Goal: Information Seeking & Learning: Learn about a topic

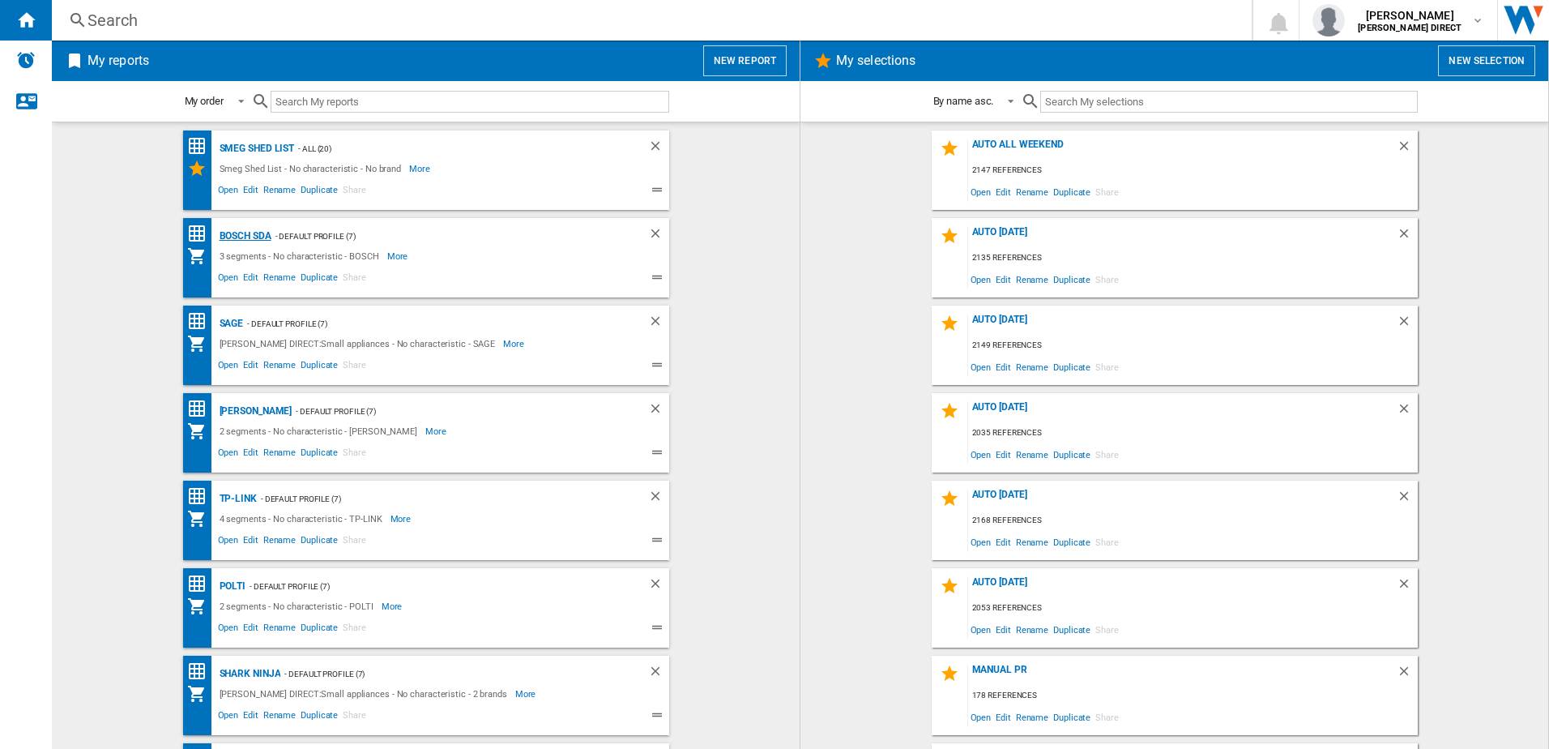
click at [237, 229] on div "BOSCH SDA" at bounding box center [244, 236] width 56 height 20
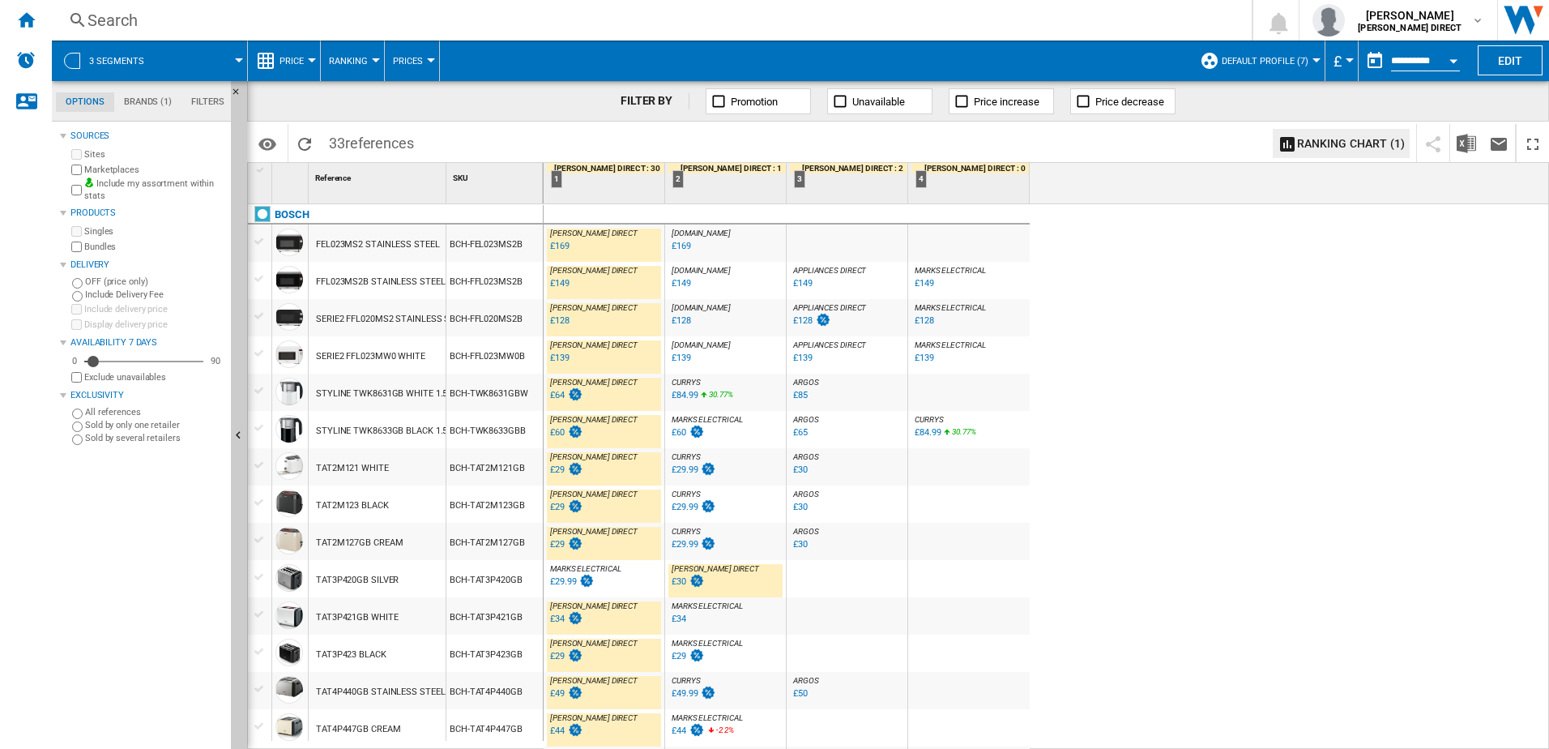
click at [683, 584] on div "£30" at bounding box center [679, 581] width 15 height 11
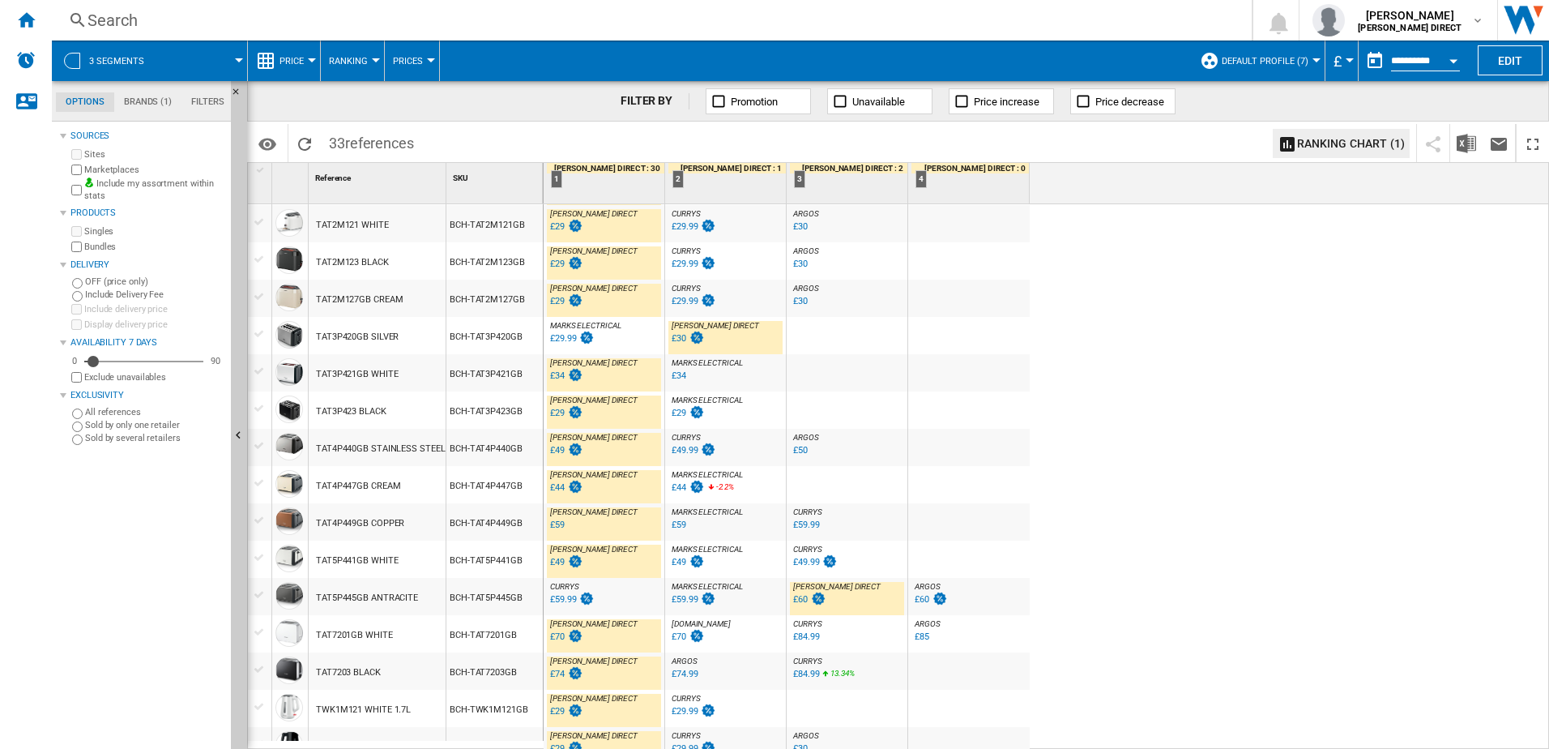
scroll to position [324, 0]
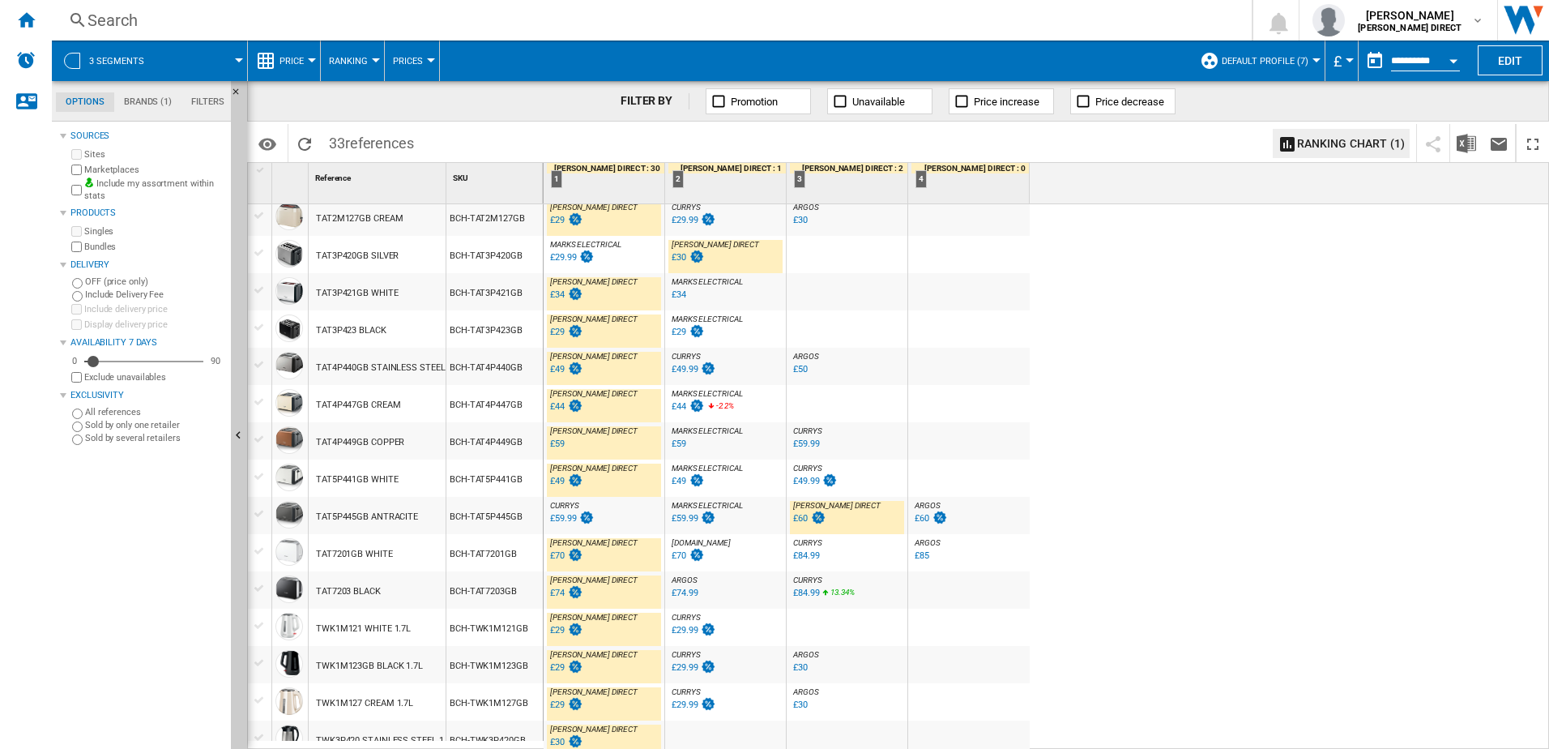
click at [801, 522] on div "£60" at bounding box center [800, 518] width 15 height 11
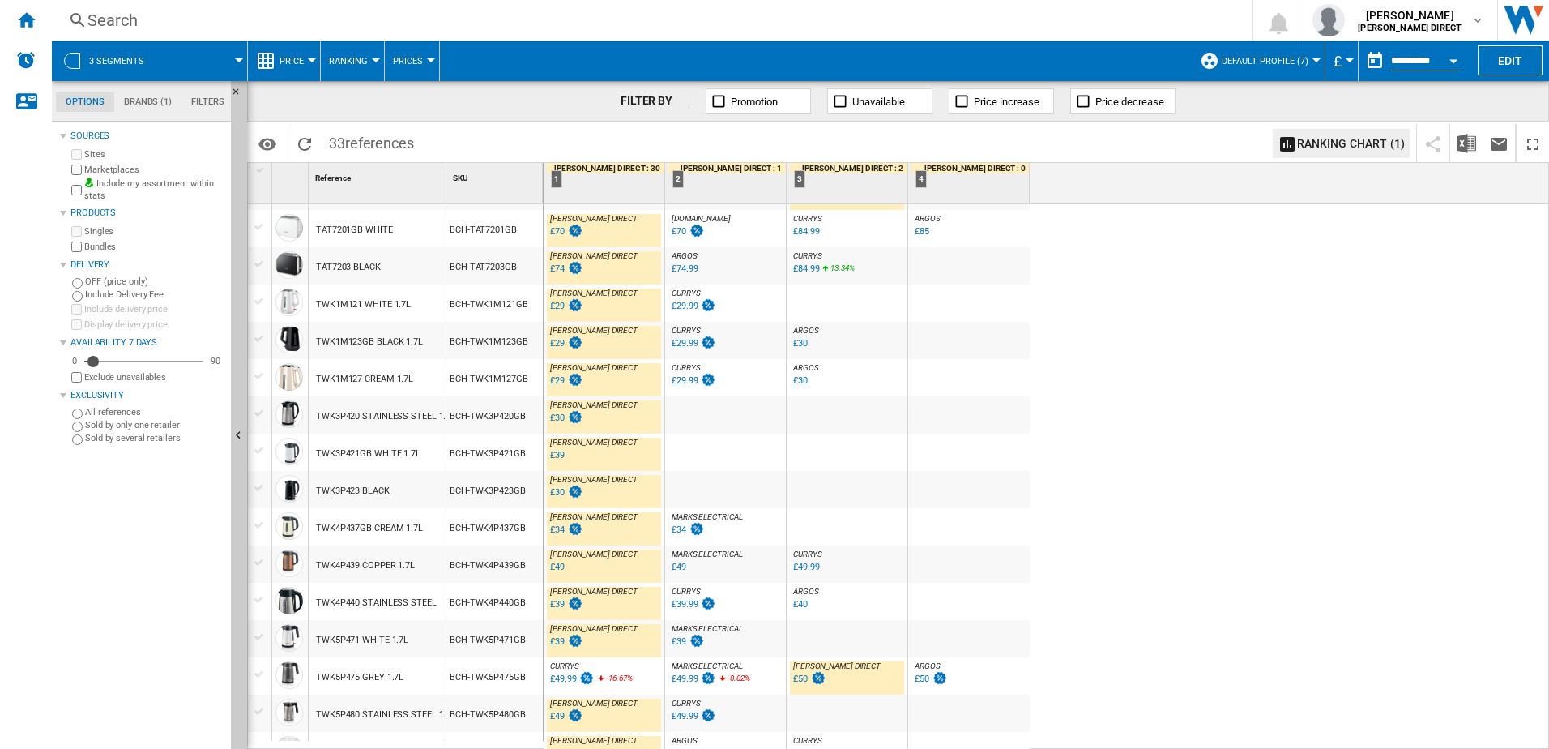
scroll to position [705, 0]
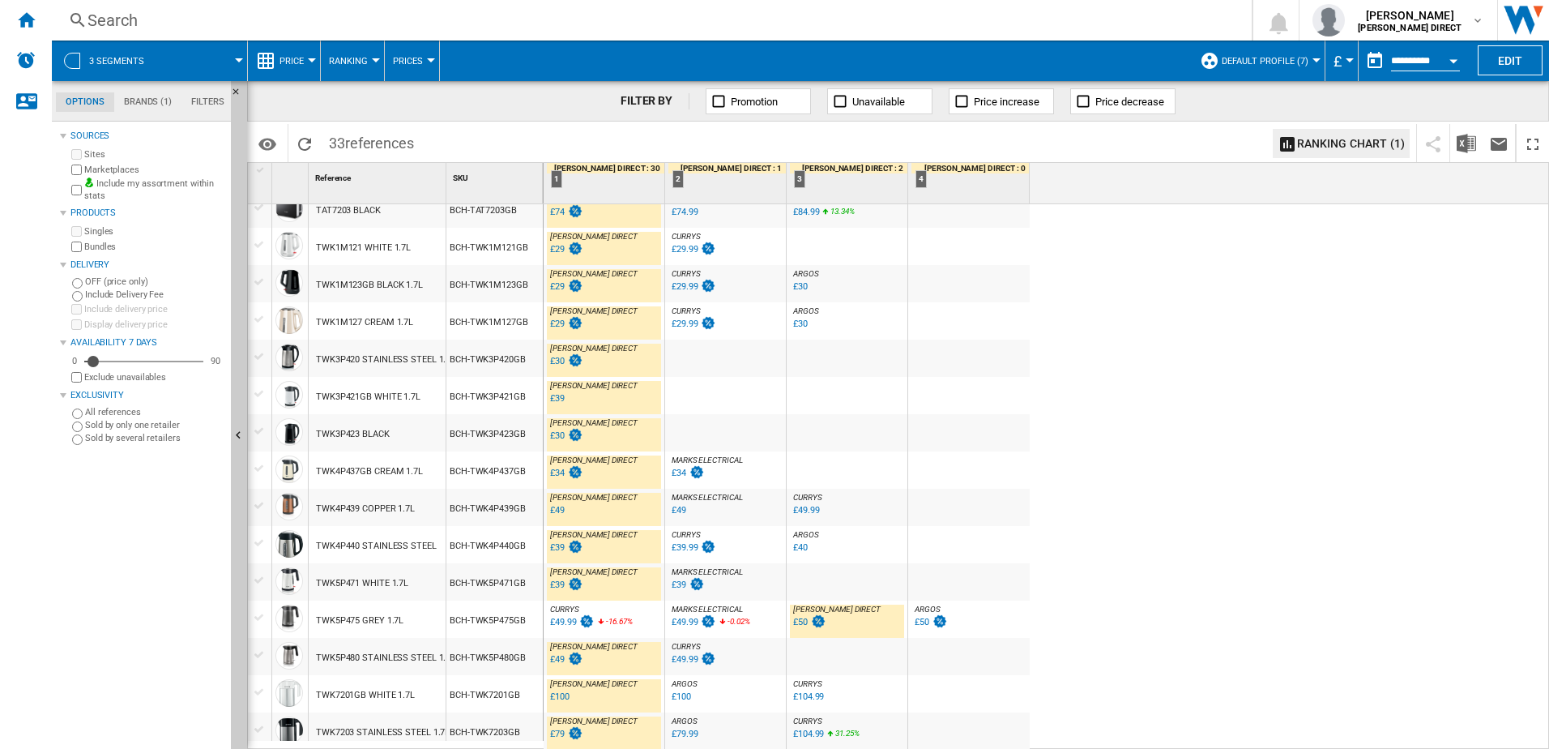
click at [809, 623] on div "£50" at bounding box center [809, 622] width 36 height 16
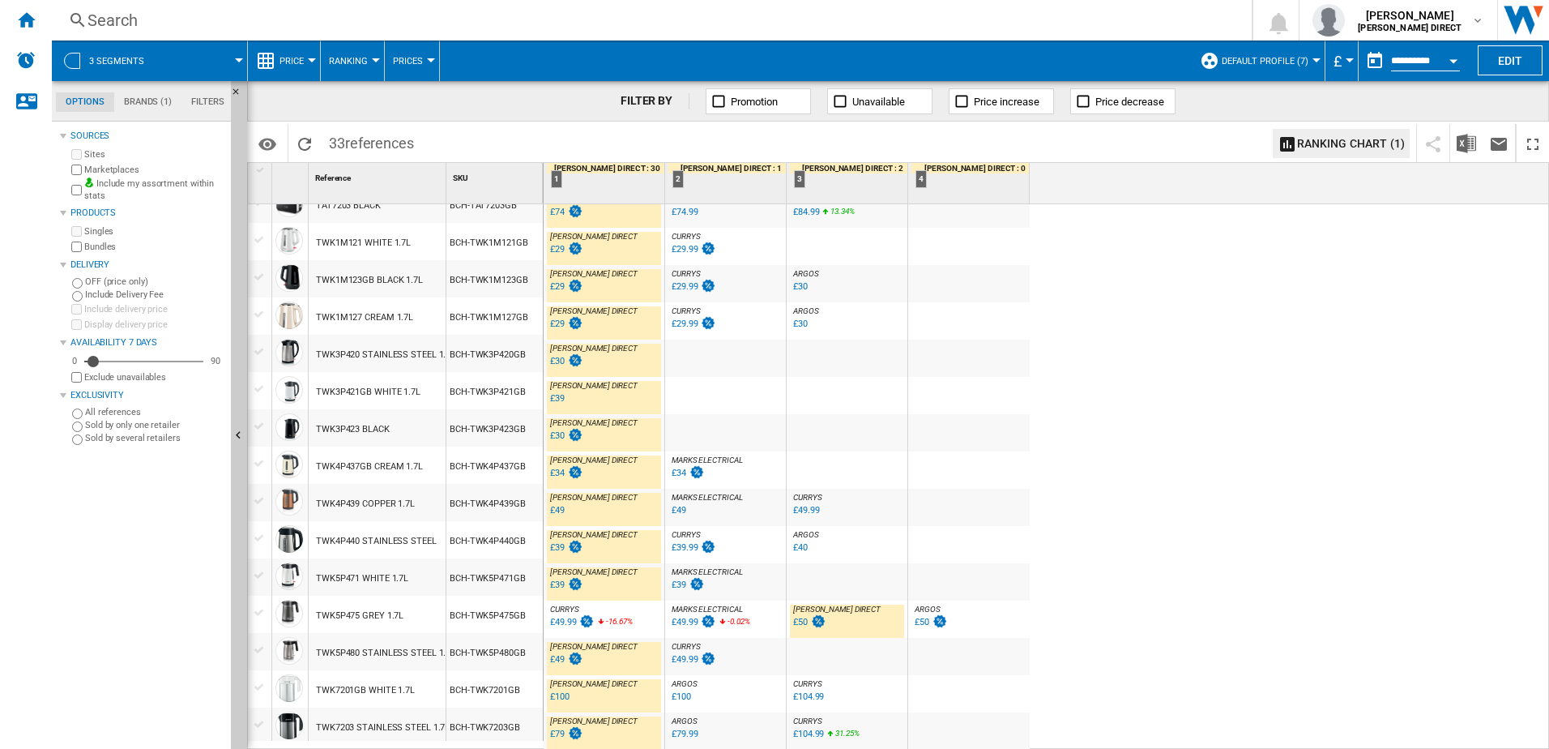
click at [564, 621] on div "£49.99" at bounding box center [563, 622] width 26 height 11
click at [30, 28] on ng-md-icon "Home" at bounding box center [25, 19] width 19 height 19
